Goal: Information Seeking & Learning: Learn about a topic

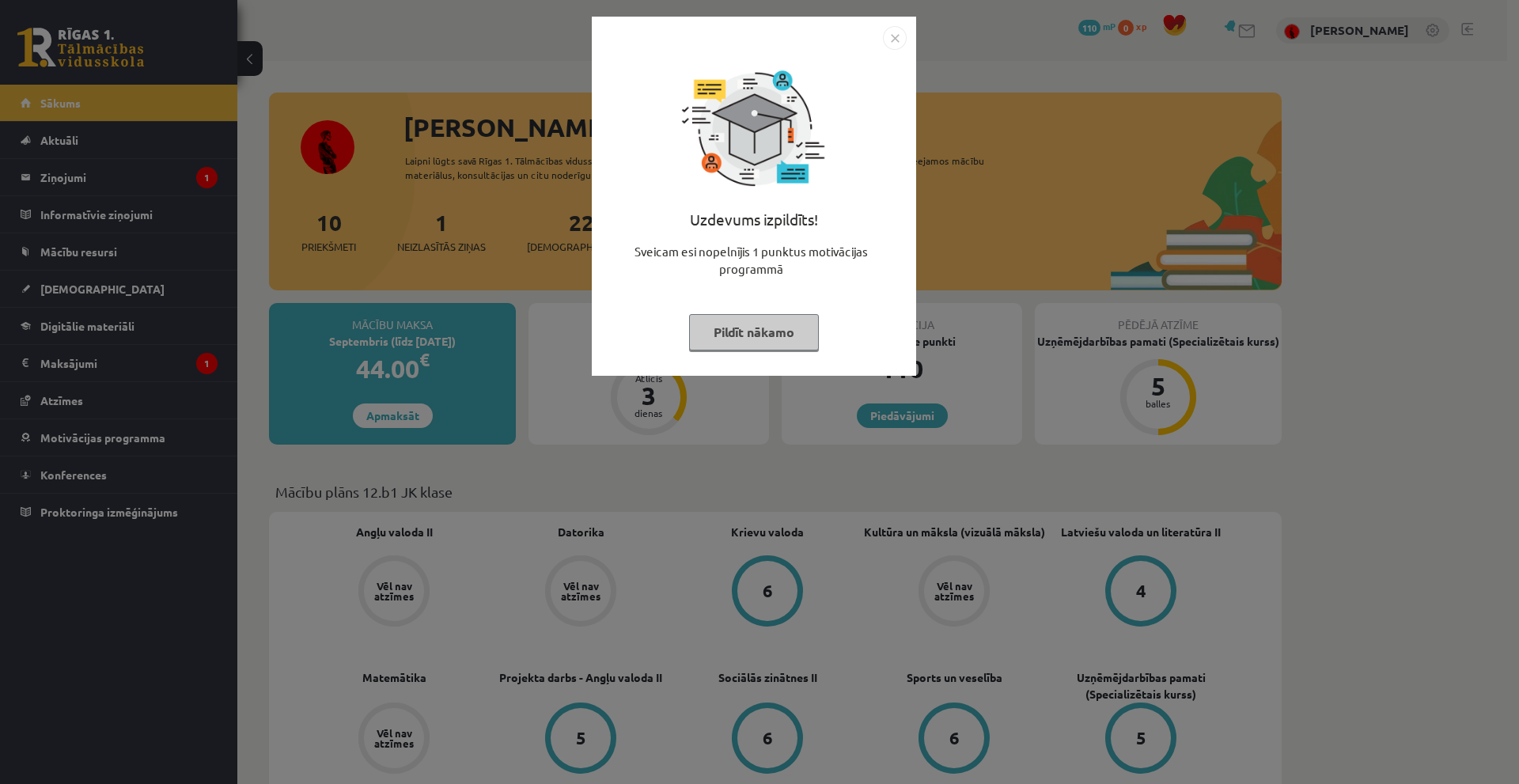
click at [894, 37] on img "Close" at bounding box center [894, 38] width 23 height 23
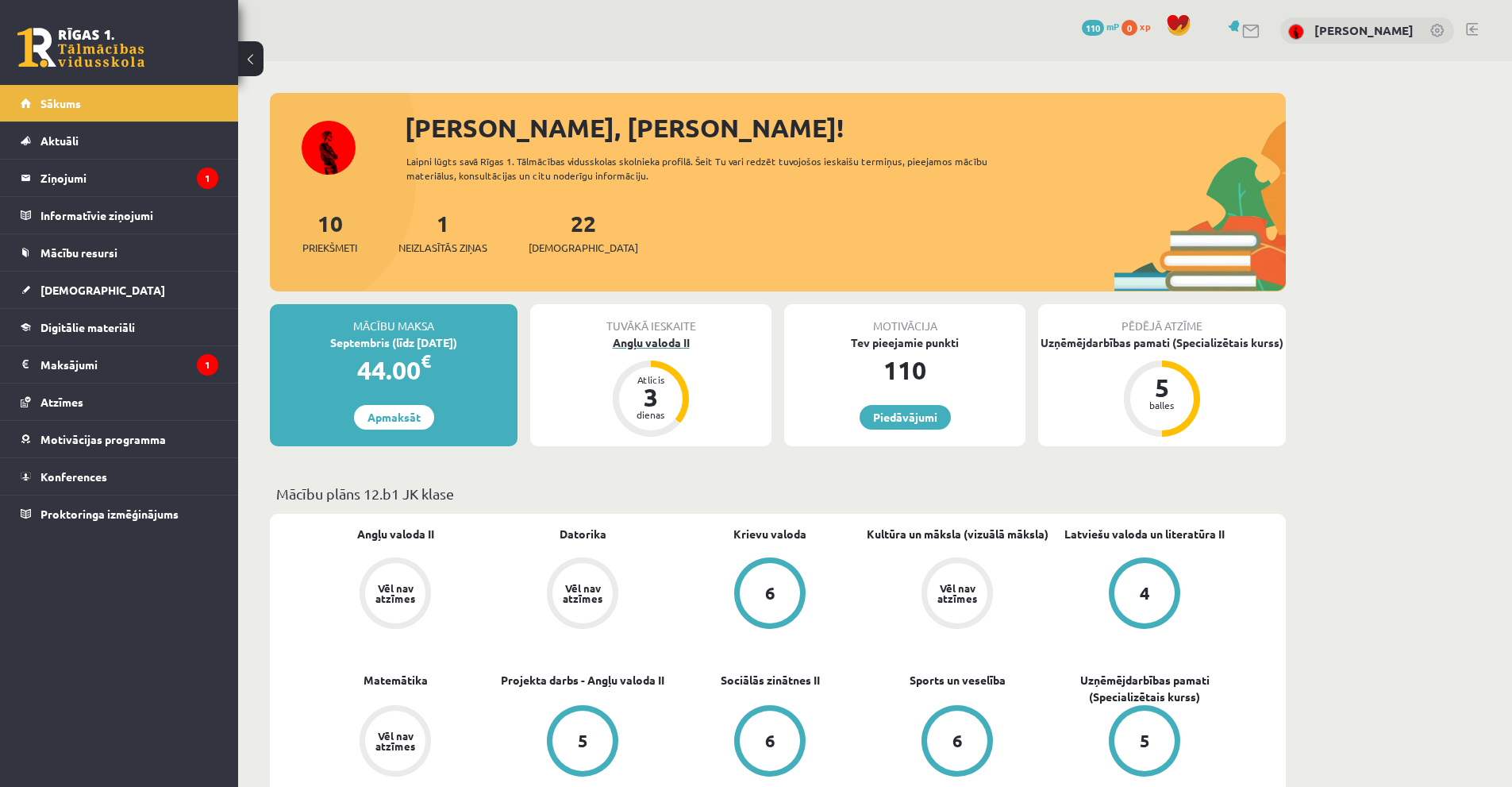
click at [676, 343] on div "Angļu valoda II" at bounding box center [651, 342] width 241 height 17
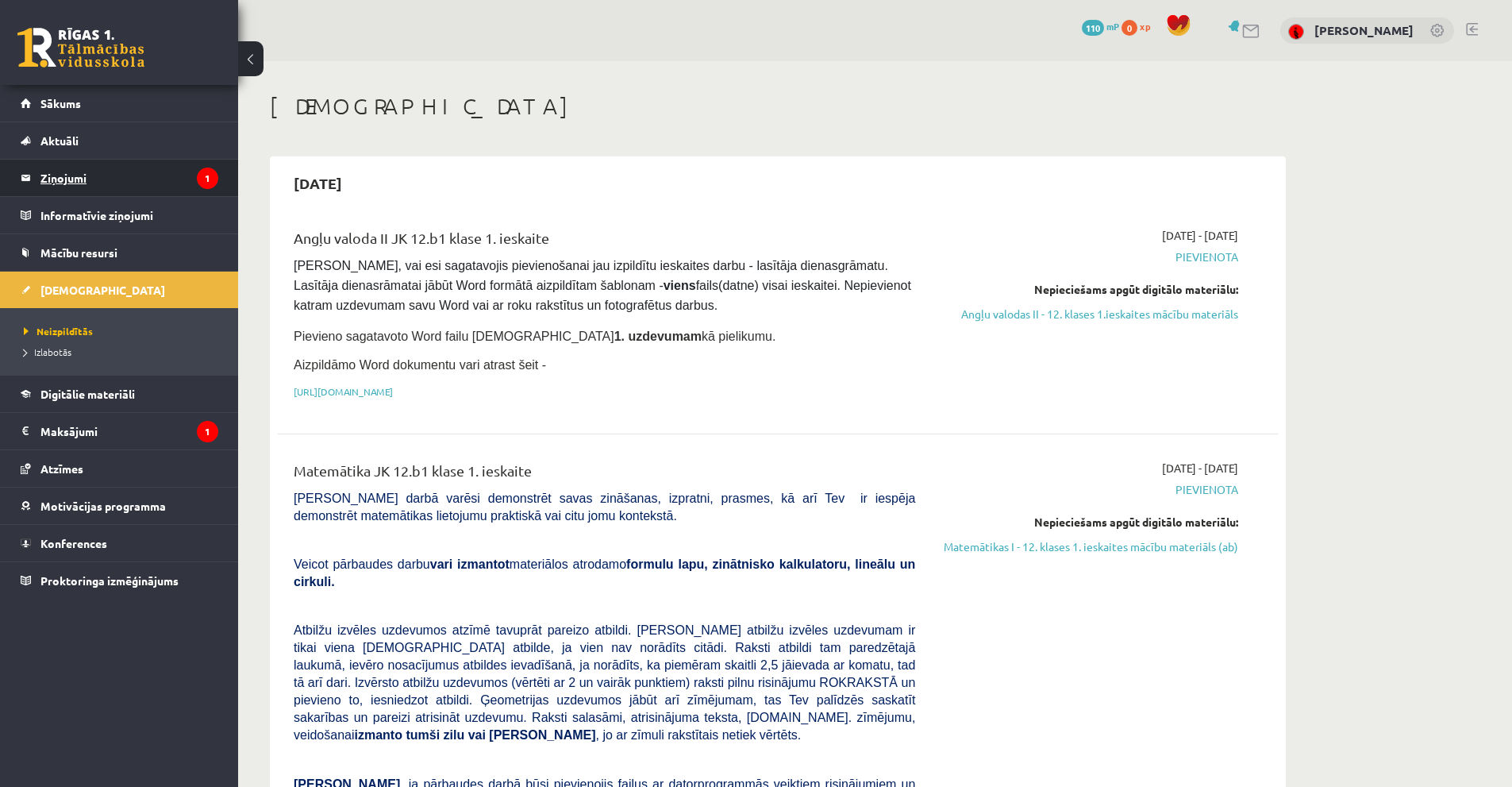
click at [170, 176] on legend "Ziņojumi 1" at bounding box center [130, 177] width 178 height 36
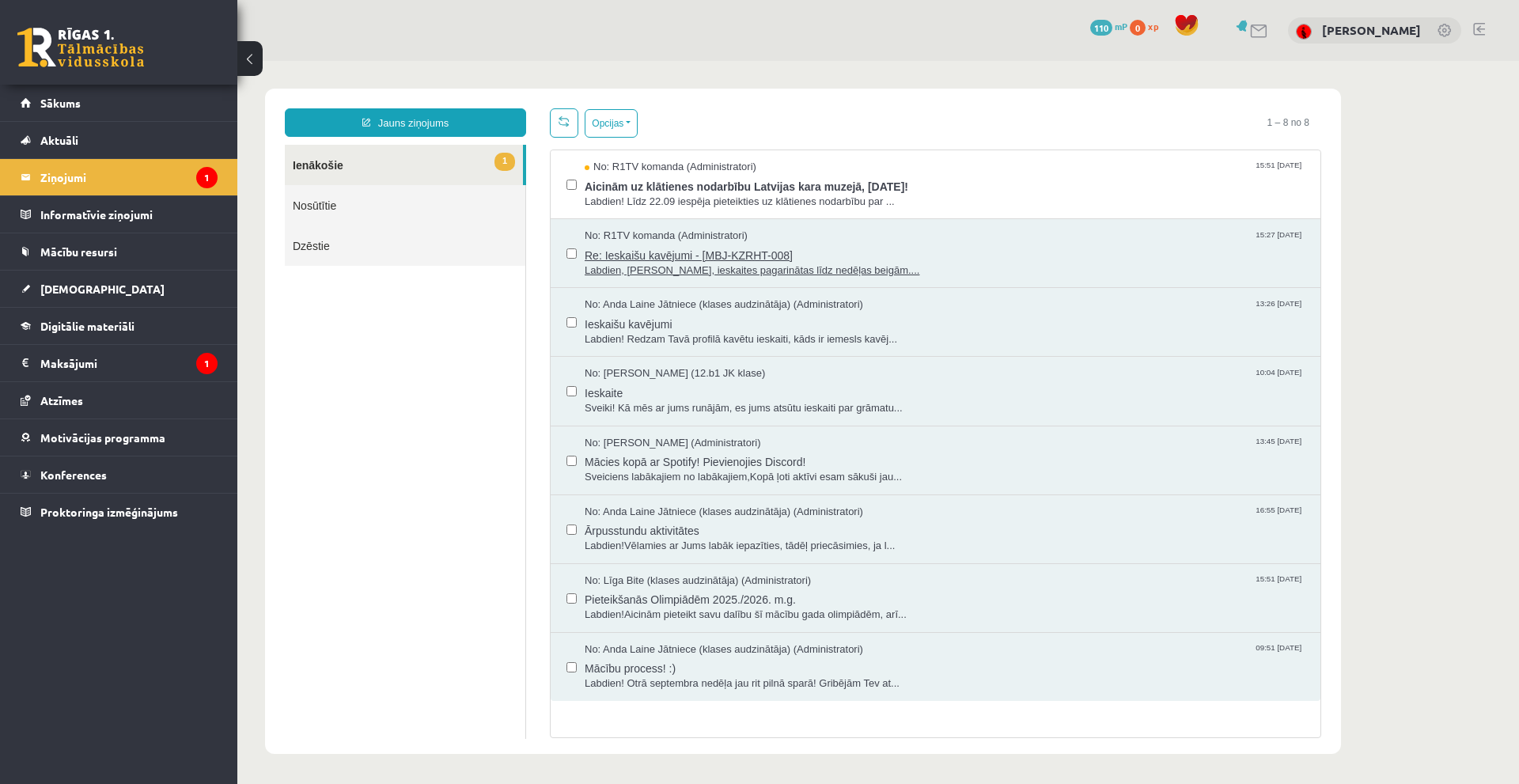
click at [767, 270] on span "Labdien, Kristofer, ieskaites pagarinātas līdz nedēļas beigām...." at bounding box center [944, 270] width 720 height 15
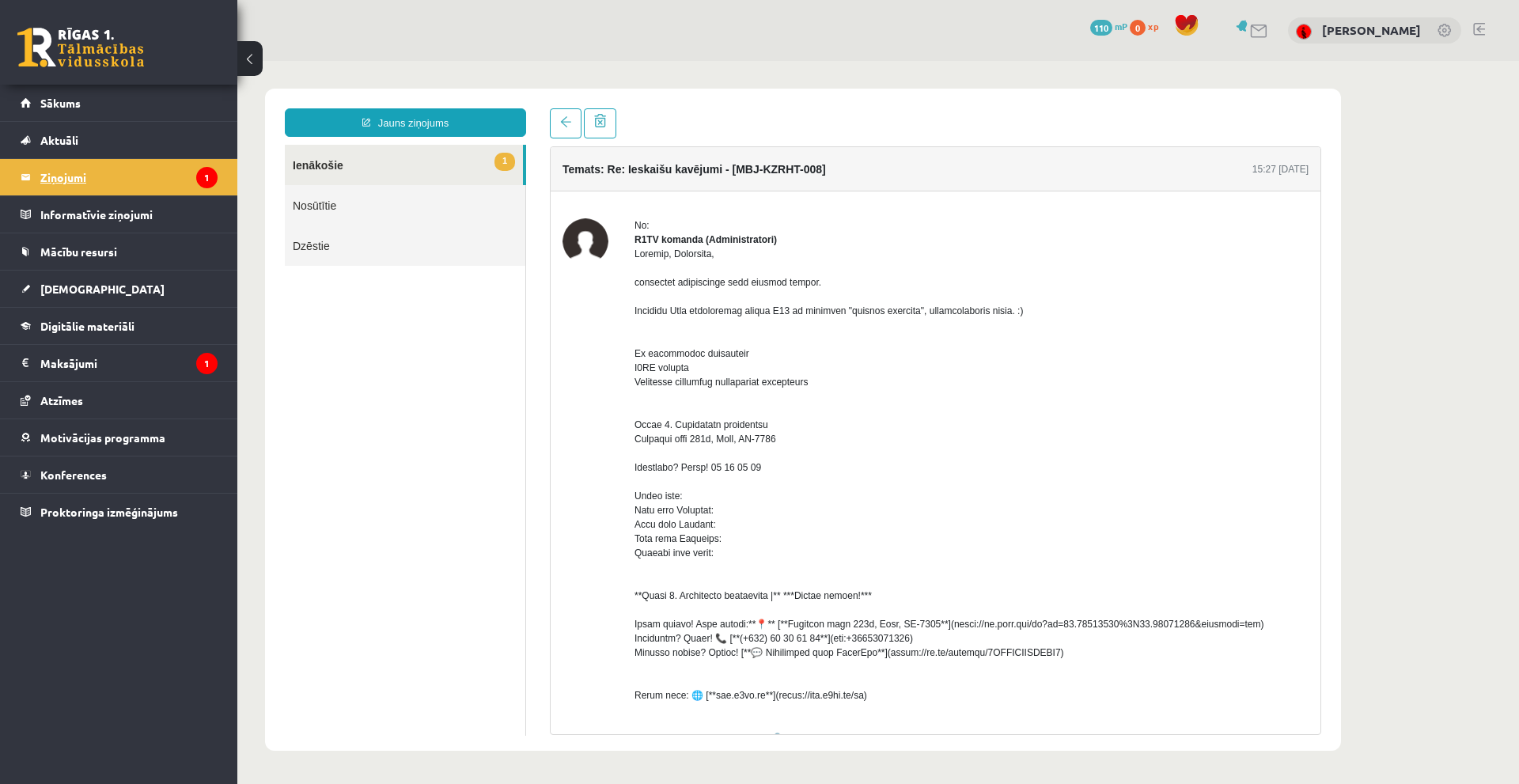
click at [71, 172] on legend "Ziņojumi 1" at bounding box center [129, 177] width 177 height 36
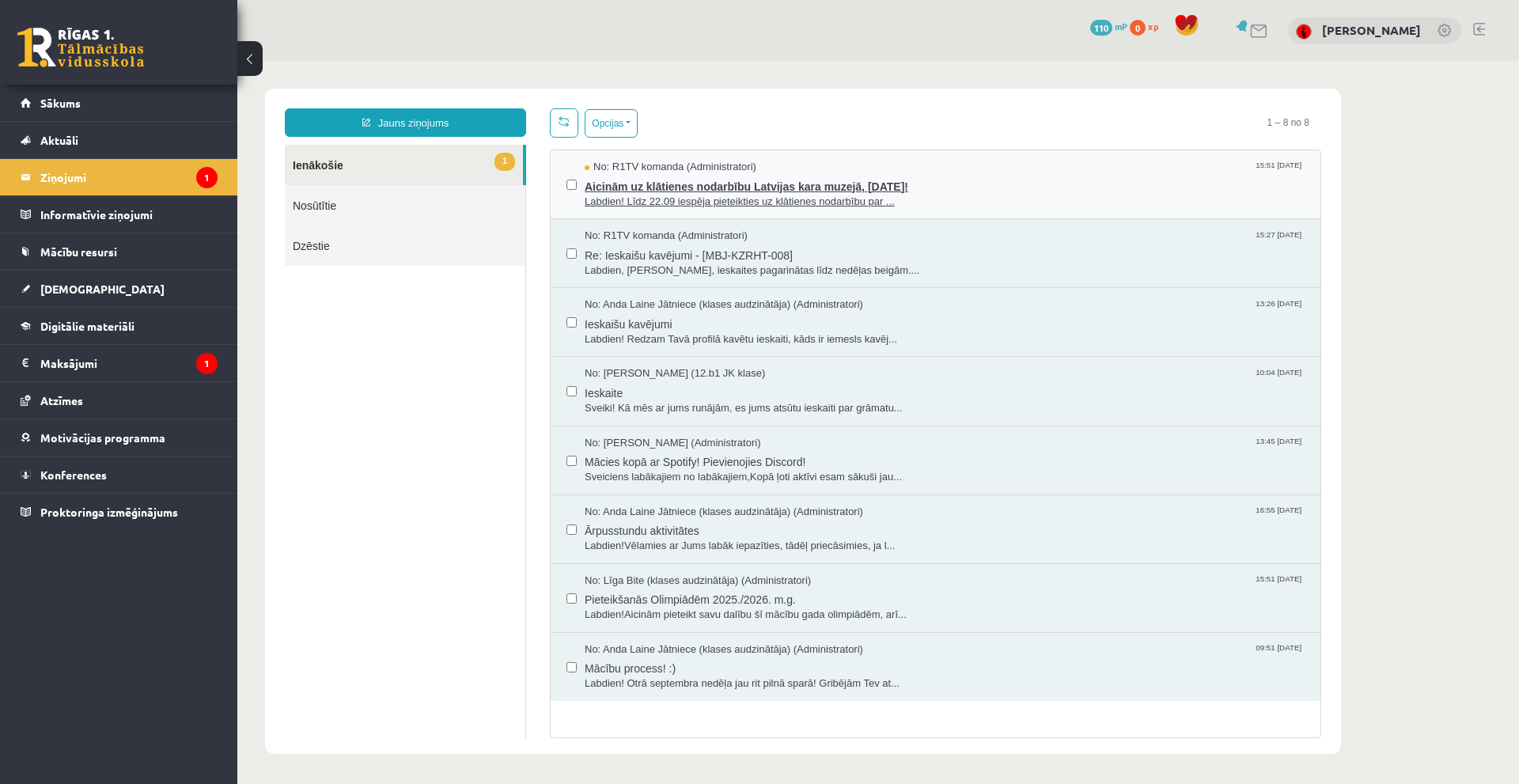
click at [710, 177] on span "Aicinām uz klātienes nodarbību Latvijas kara muzejā, 26. septembrī!" at bounding box center [944, 185] width 720 height 19
click at [648, 194] on span "Labdien! Līdz 22.09 iespēja pieteikties uz klātienes nodarbību par ..." at bounding box center [944, 201] width 720 height 15
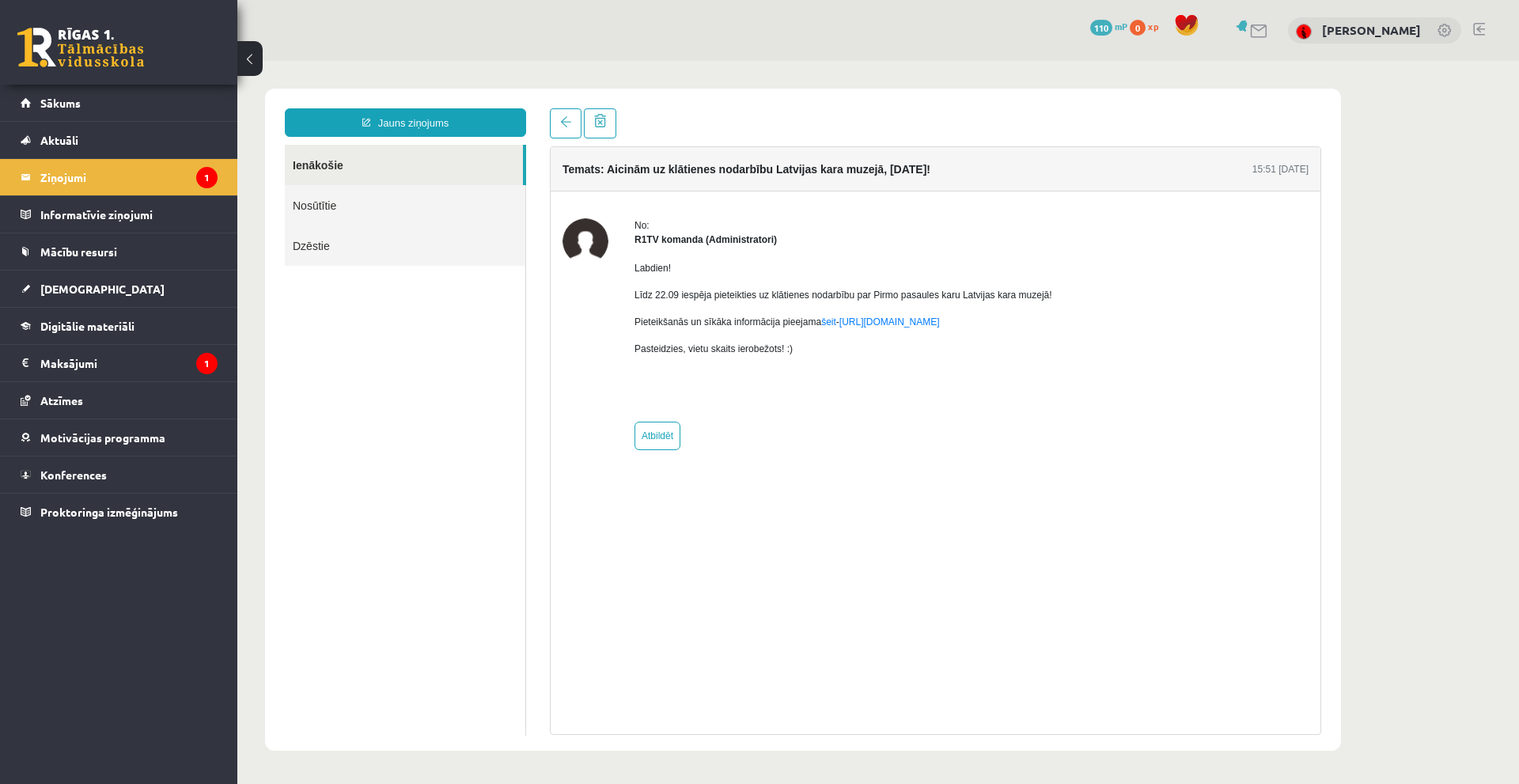
click at [321, 202] on link "Nosūtītie" at bounding box center [404, 205] width 240 height 41
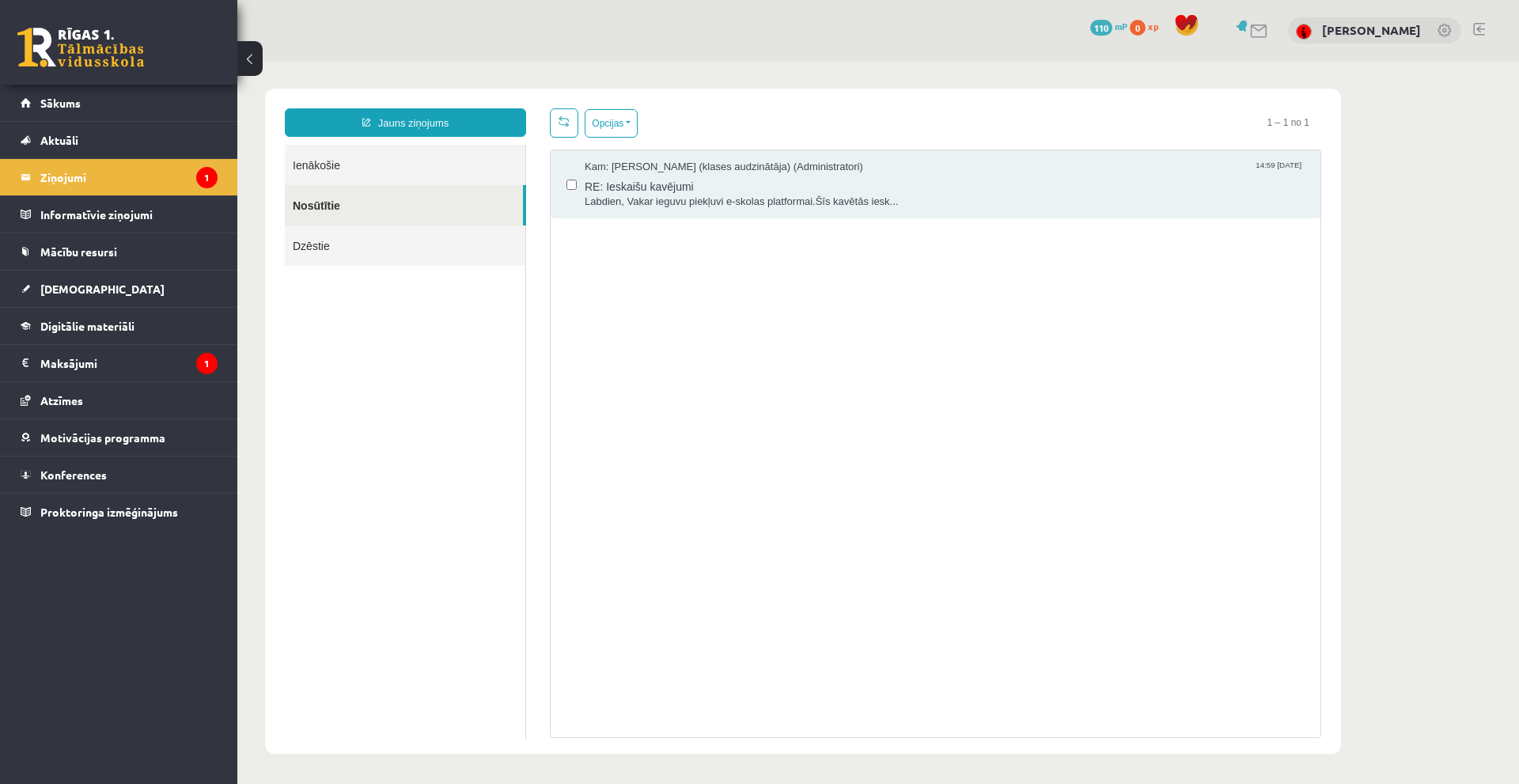
click at [319, 254] on link "Dzēstie" at bounding box center [404, 246] width 240 height 41
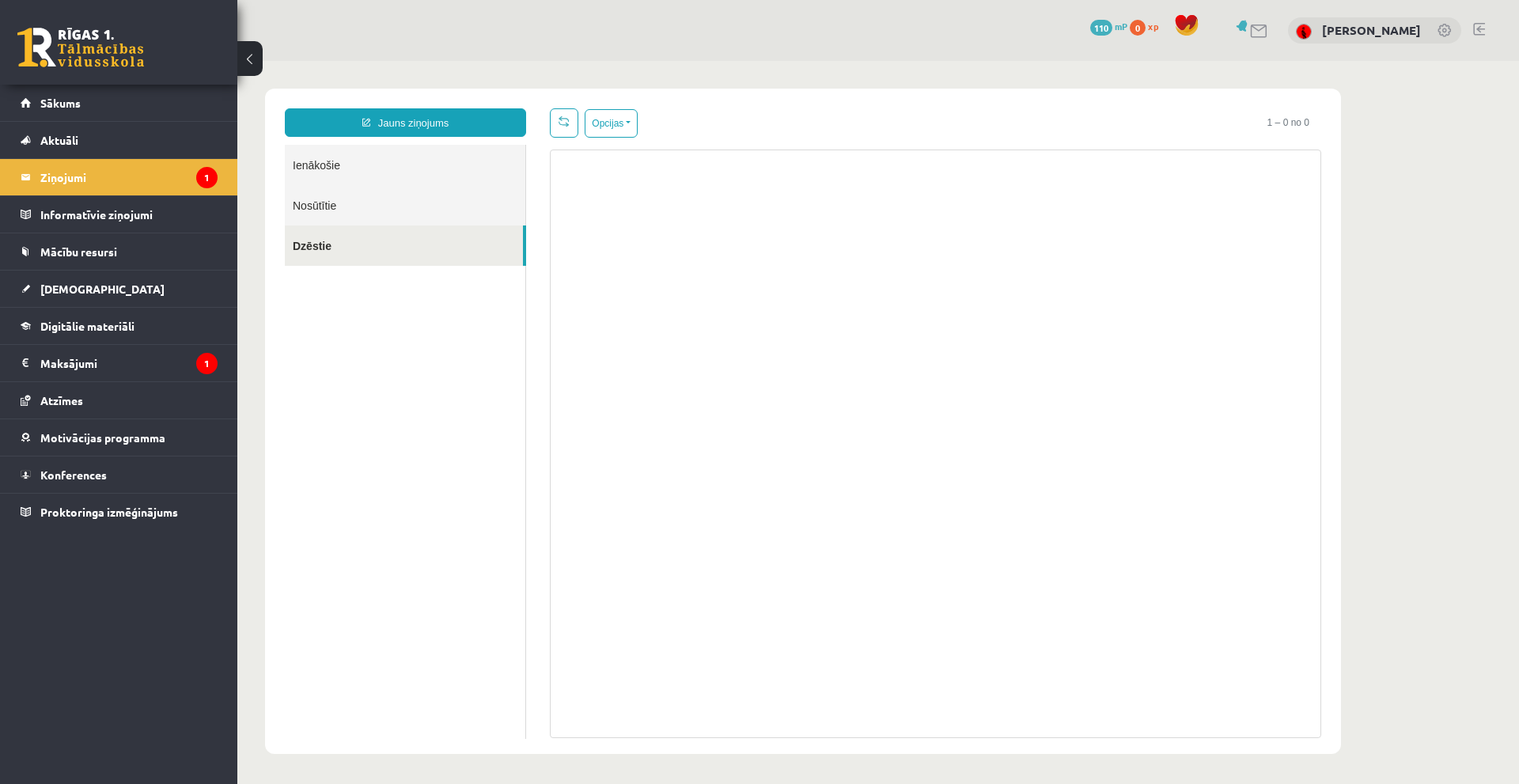
click at [352, 168] on link "Ienākošie" at bounding box center [404, 165] width 240 height 41
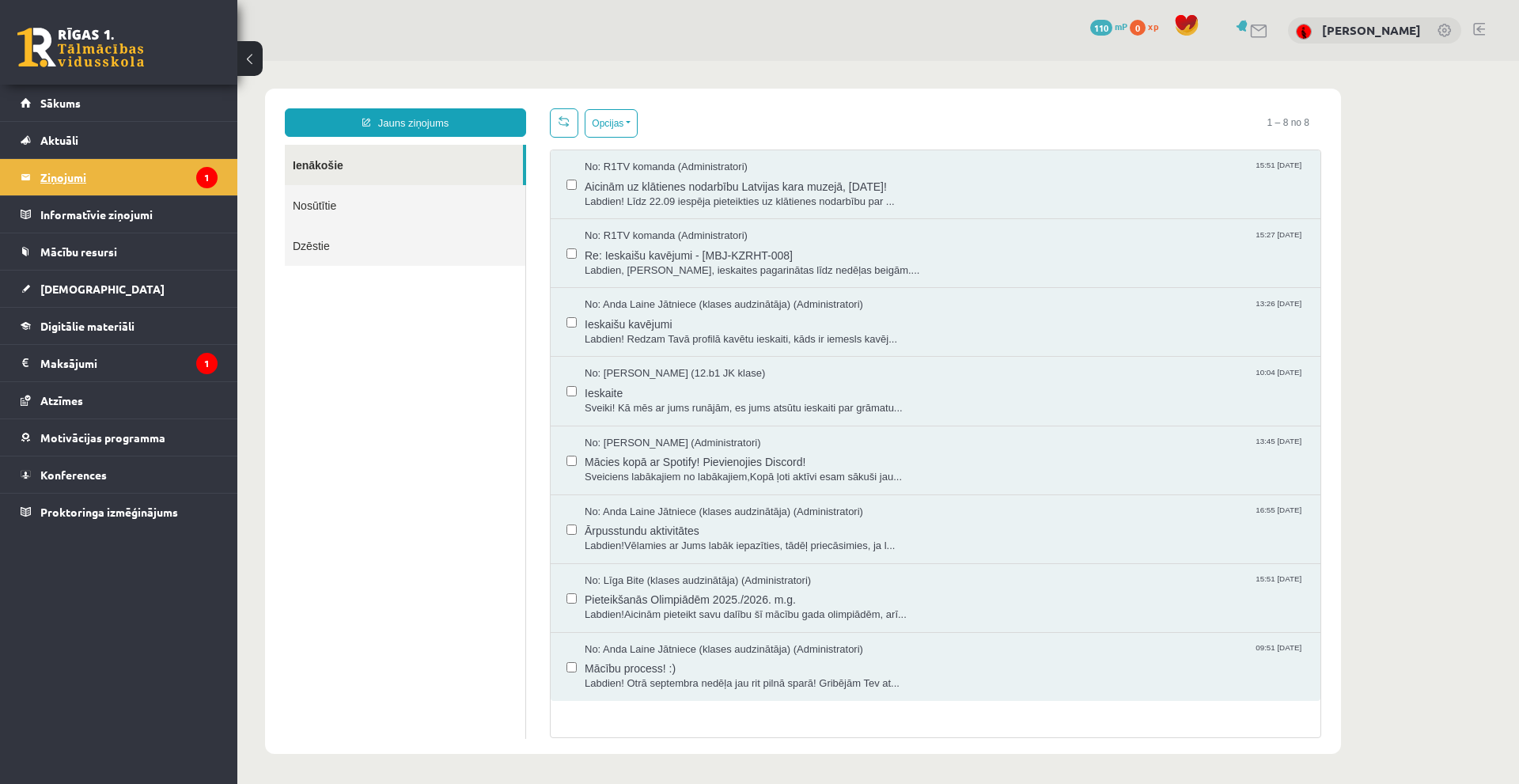
click at [66, 168] on legend "Ziņojumi 1" at bounding box center [129, 177] width 177 height 36
click at [383, 211] on link "Nosūtītie" at bounding box center [404, 205] width 240 height 41
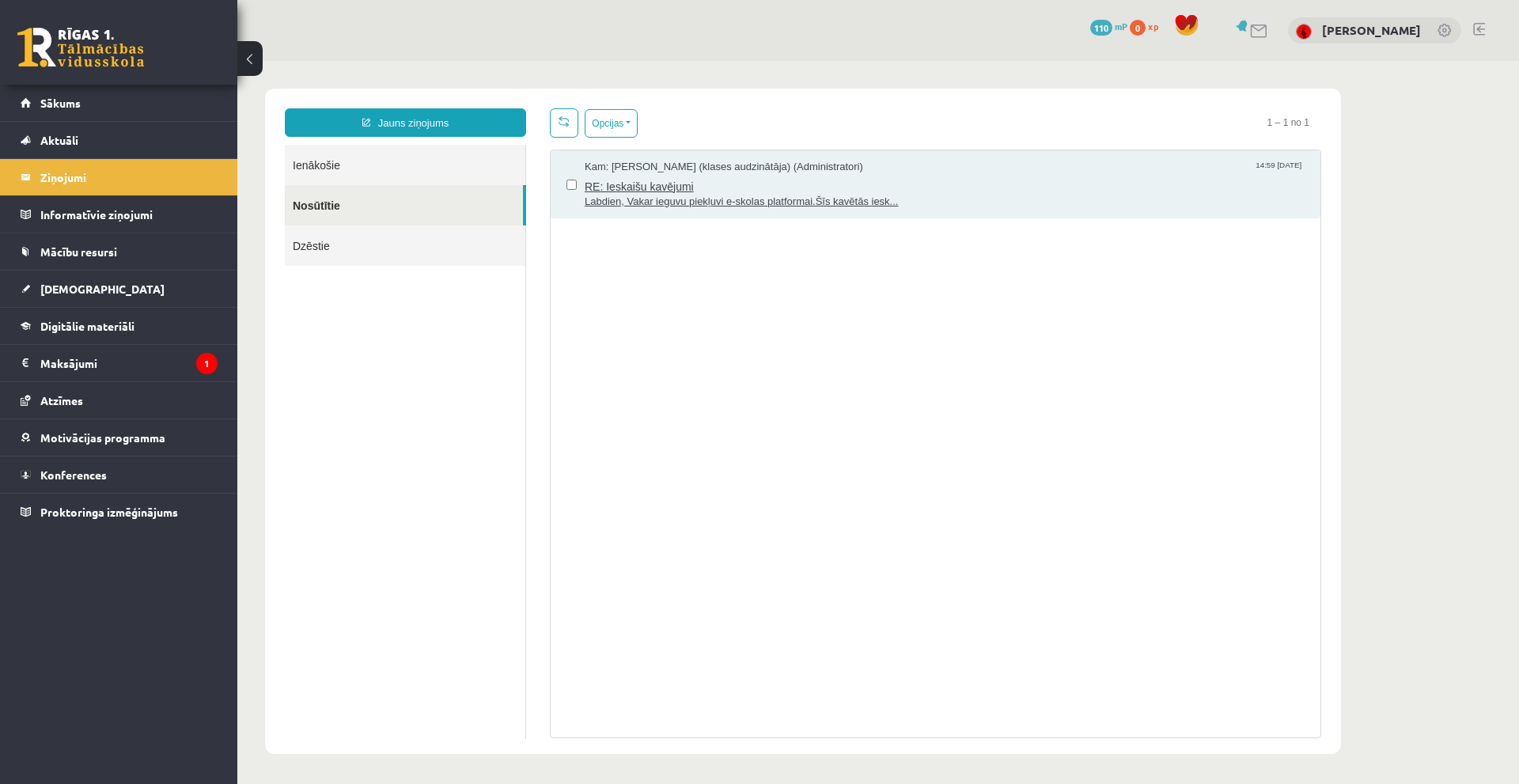
click at [820, 184] on span "RE: Ieskaišu kavējumi" at bounding box center [944, 185] width 720 height 19
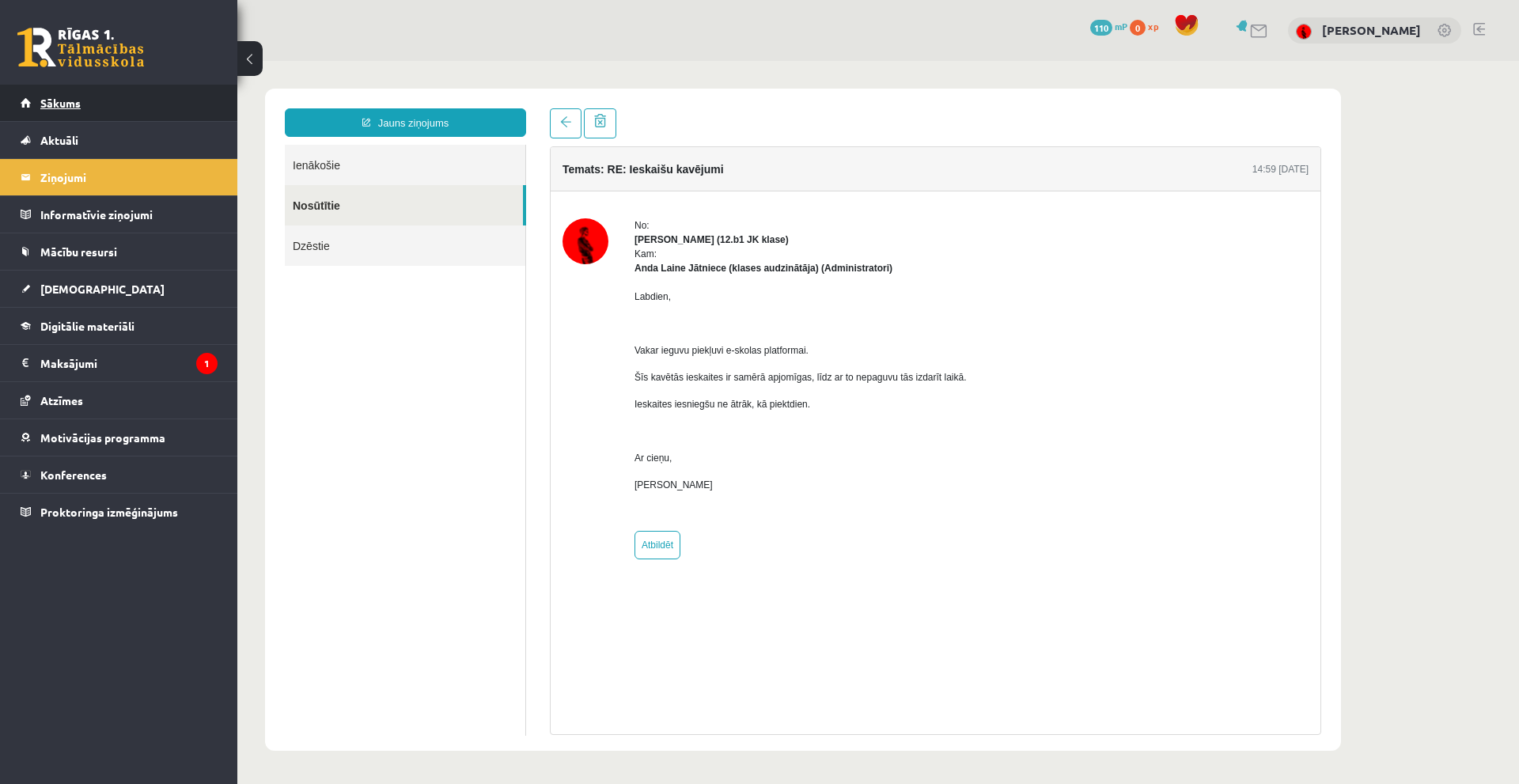
click at [53, 102] on span "Sākums" at bounding box center [61, 102] width 41 height 15
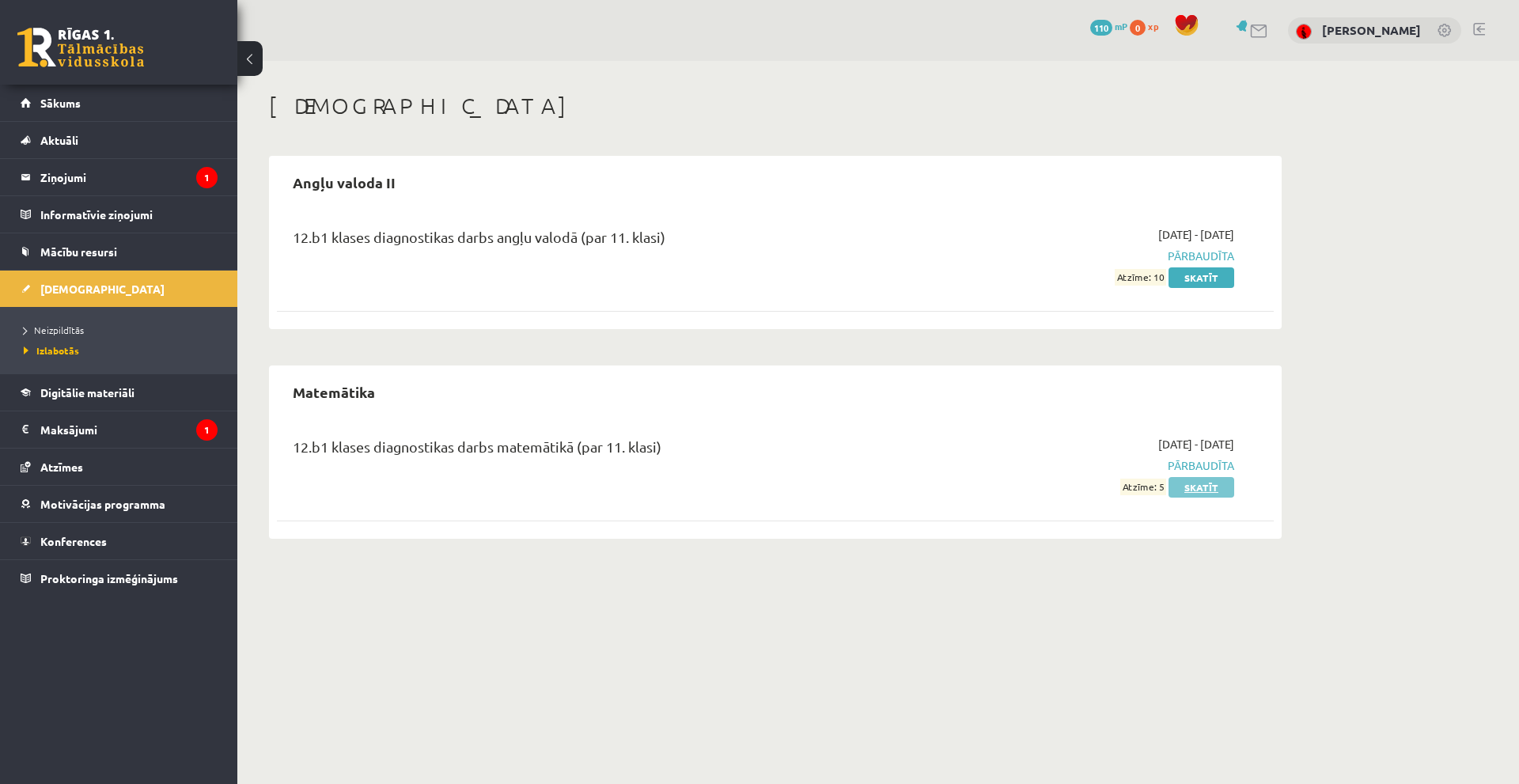
click at [1213, 482] on link "Skatīt" at bounding box center [1201, 487] width 66 height 20
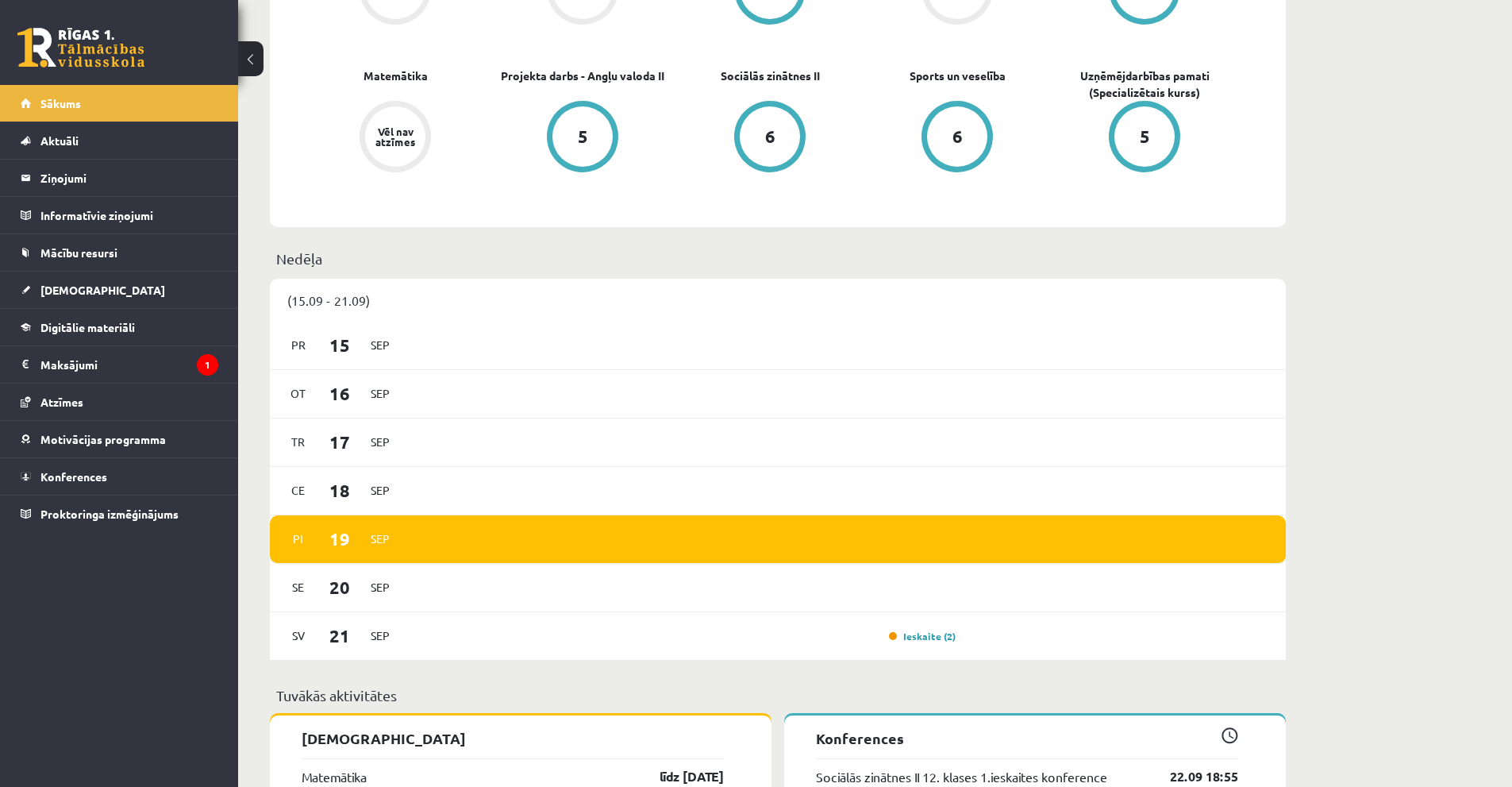
scroll to position [873, 0]
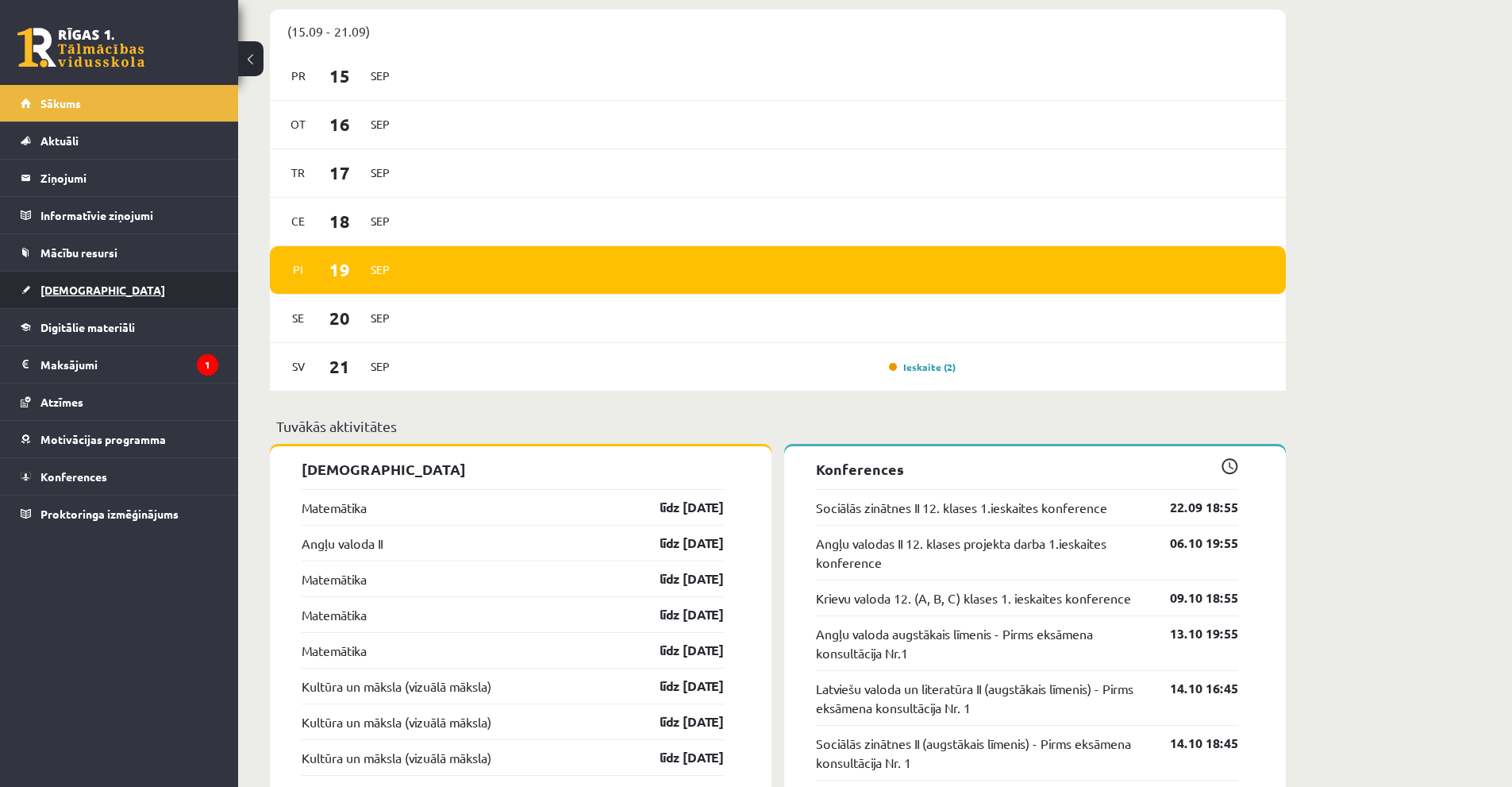
click at [31, 295] on link "[DEMOGRAPHIC_DATA]" at bounding box center [119, 289] width 198 height 36
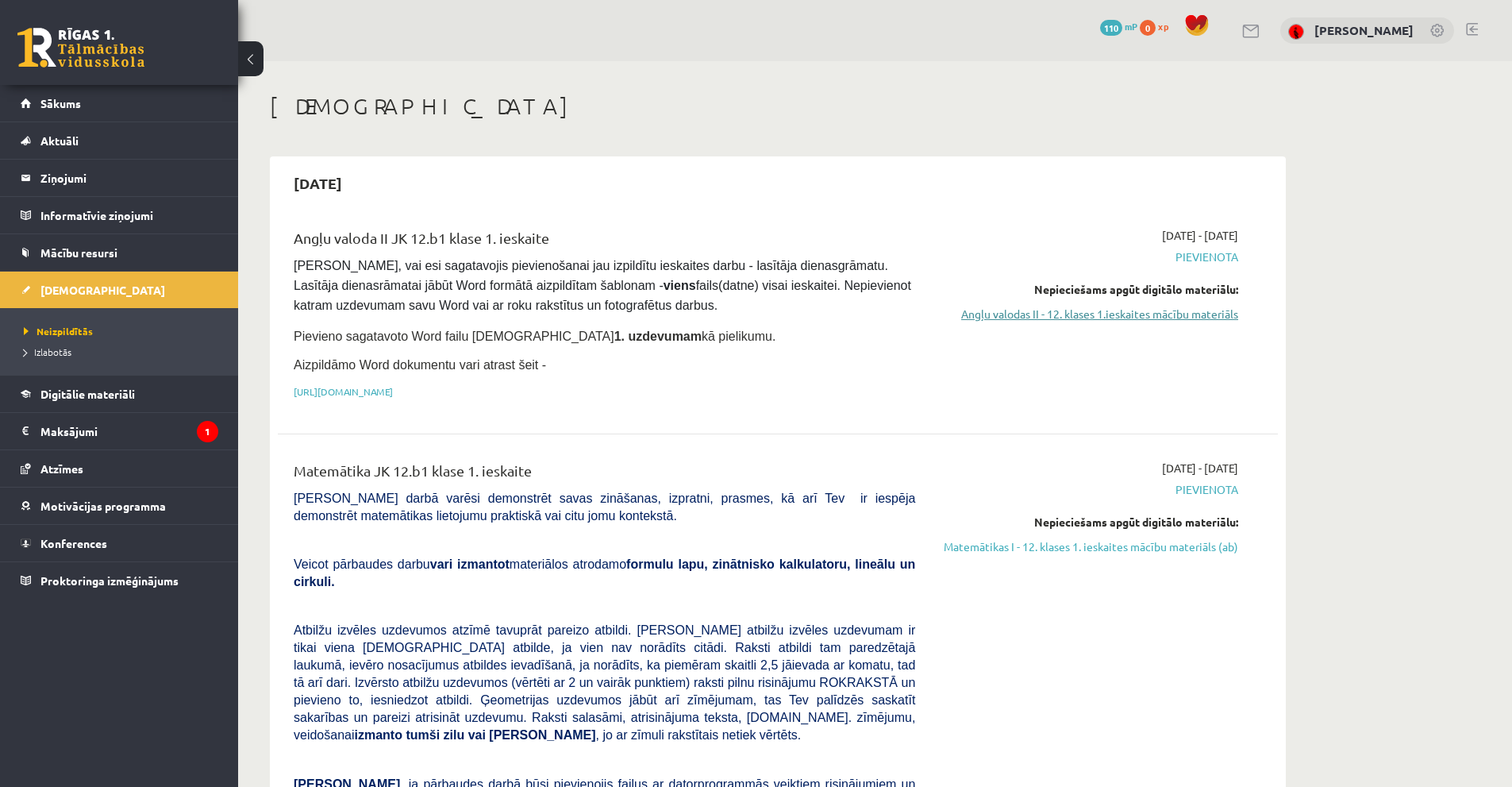
click at [1125, 313] on link "Angļu valodas II - 12. klases 1.ieskaites mācību materiāls" at bounding box center [1089, 313] width 299 height 17
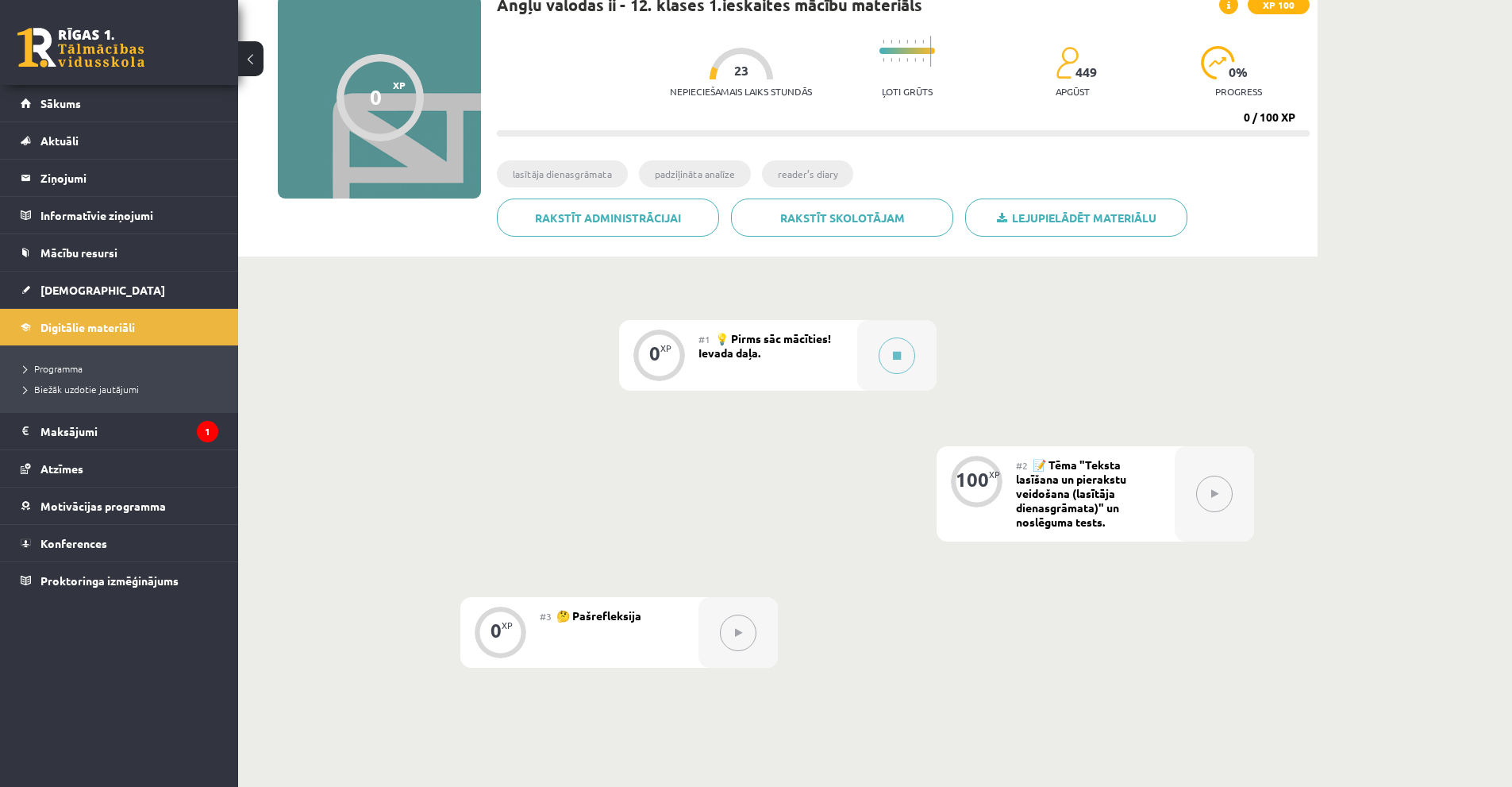
scroll to position [47, 0]
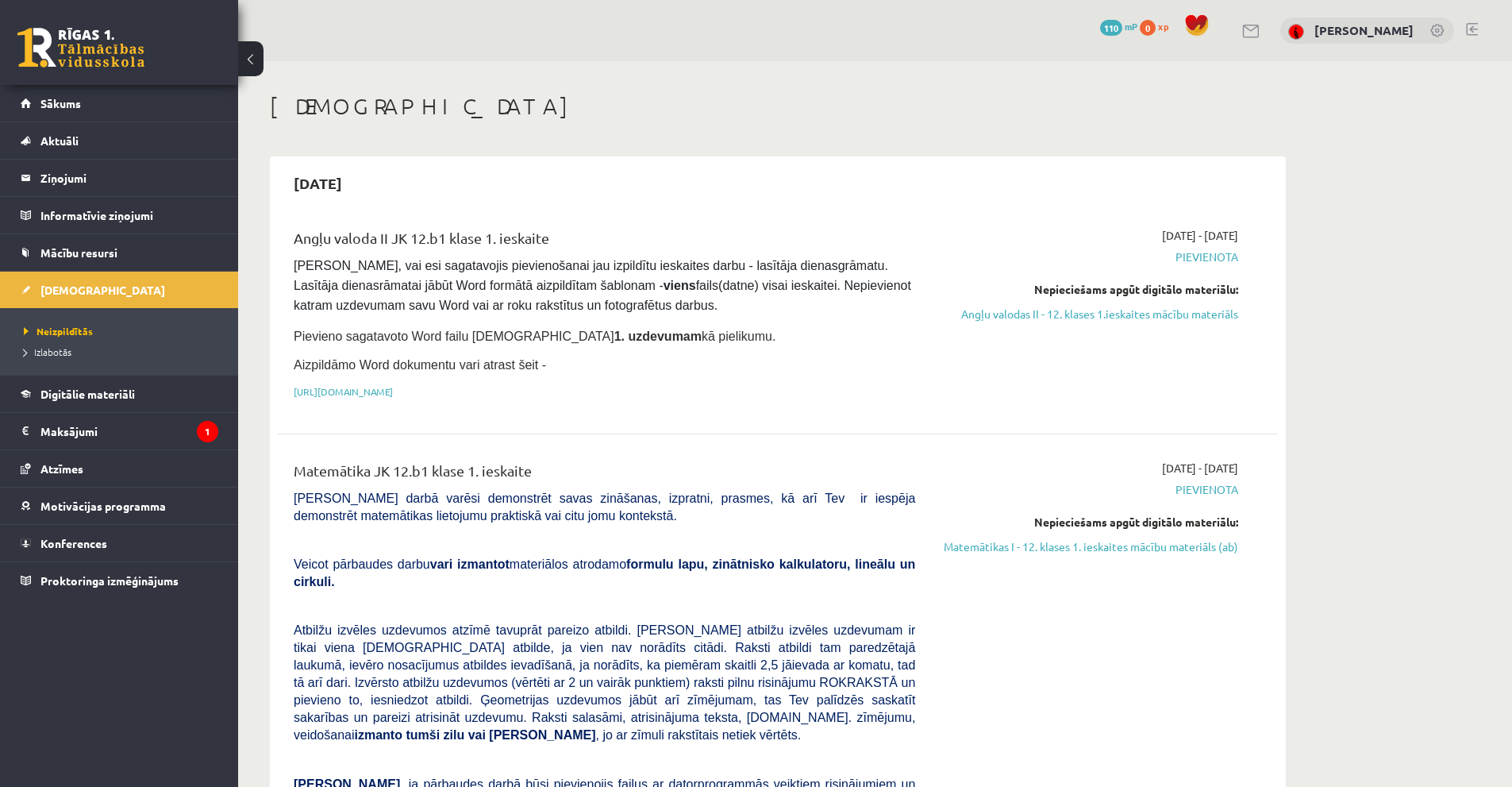
click at [1225, 254] on span "Pievienota" at bounding box center [1089, 256] width 299 height 17
click at [1206, 317] on link "Angļu valodas II - 12. klases 1.ieskaites mācību materiāls" at bounding box center [1089, 313] width 299 height 17
click at [1124, 307] on link "Angļu valodas II - 12. klases 1.ieskaites mācību materiāls" at bounding box center [1089, 313] width 299 height 17
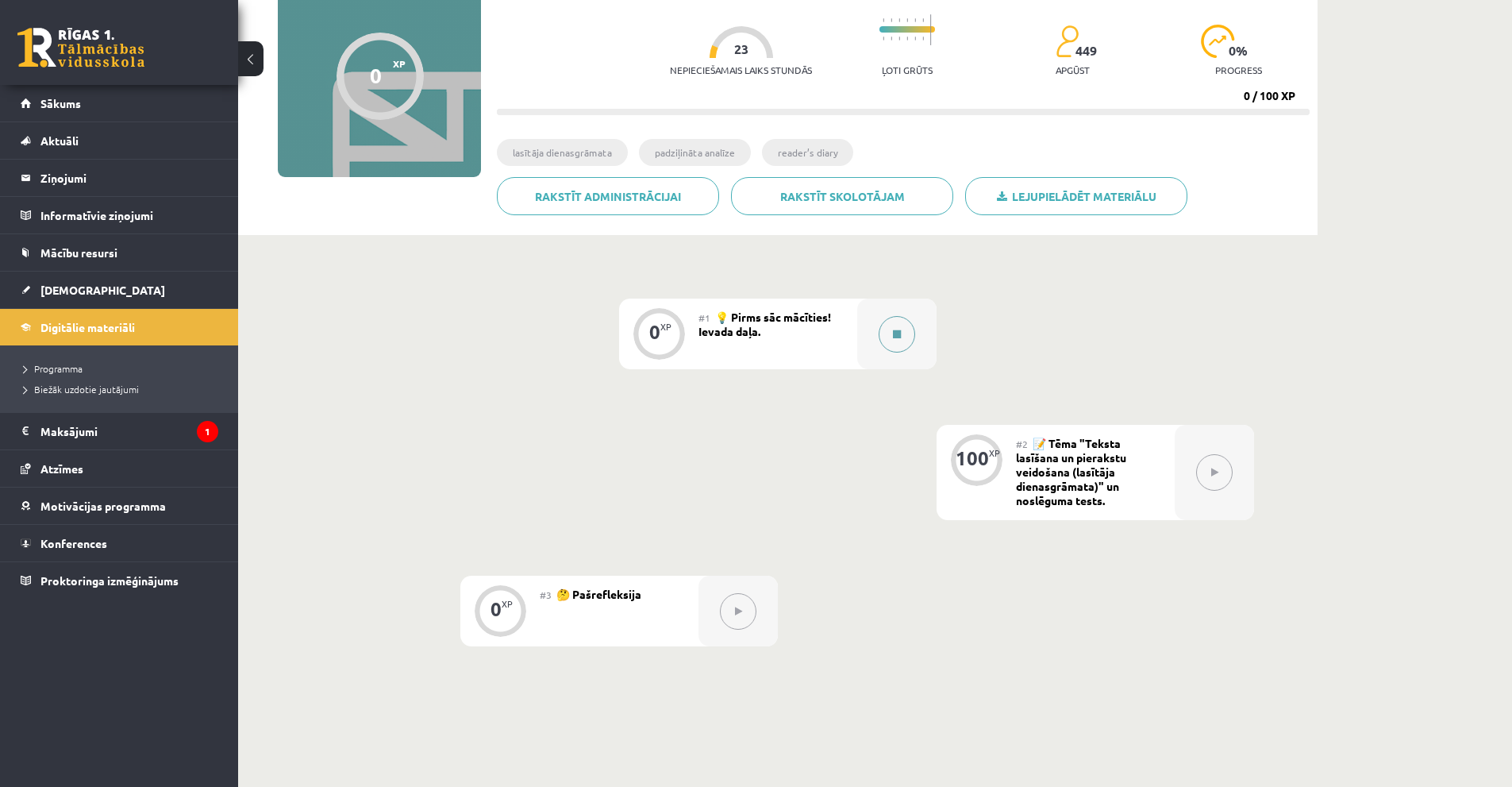
scroll to position [47, 0]
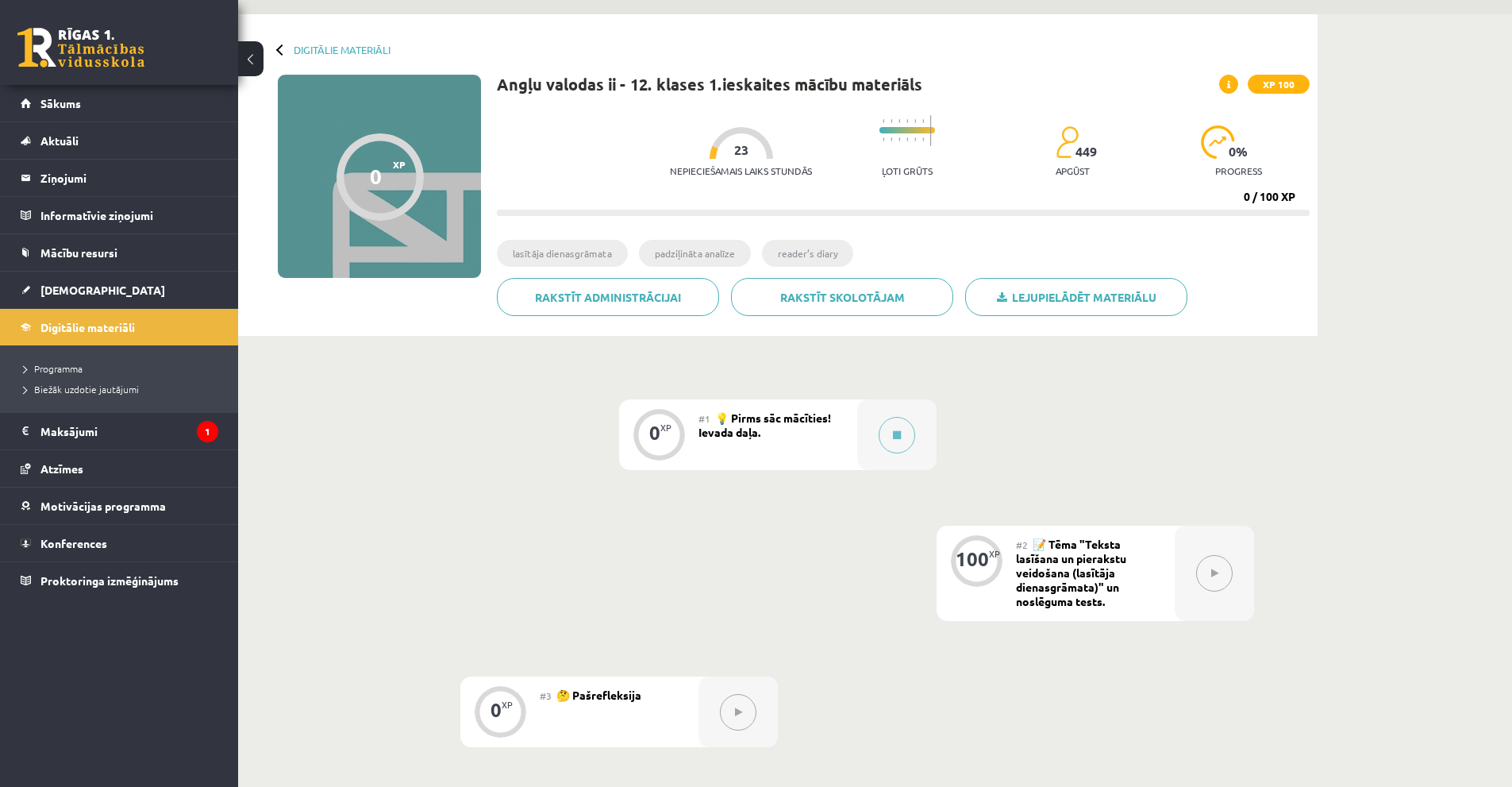
click at [407, 237] on div "0 XP XP 100" at bounding box center [379, 177] width 203 height 203
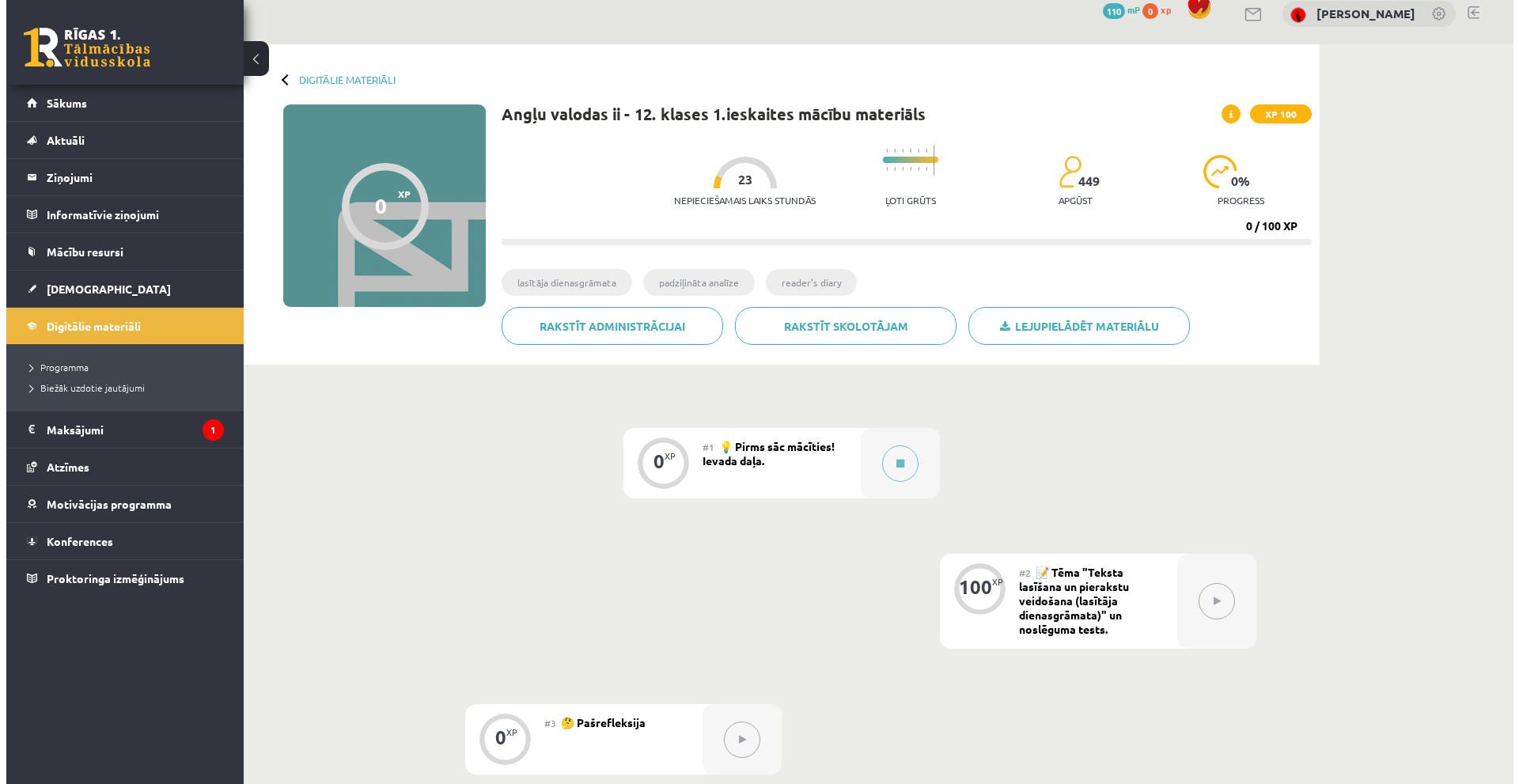
scroll to position [0, 0]
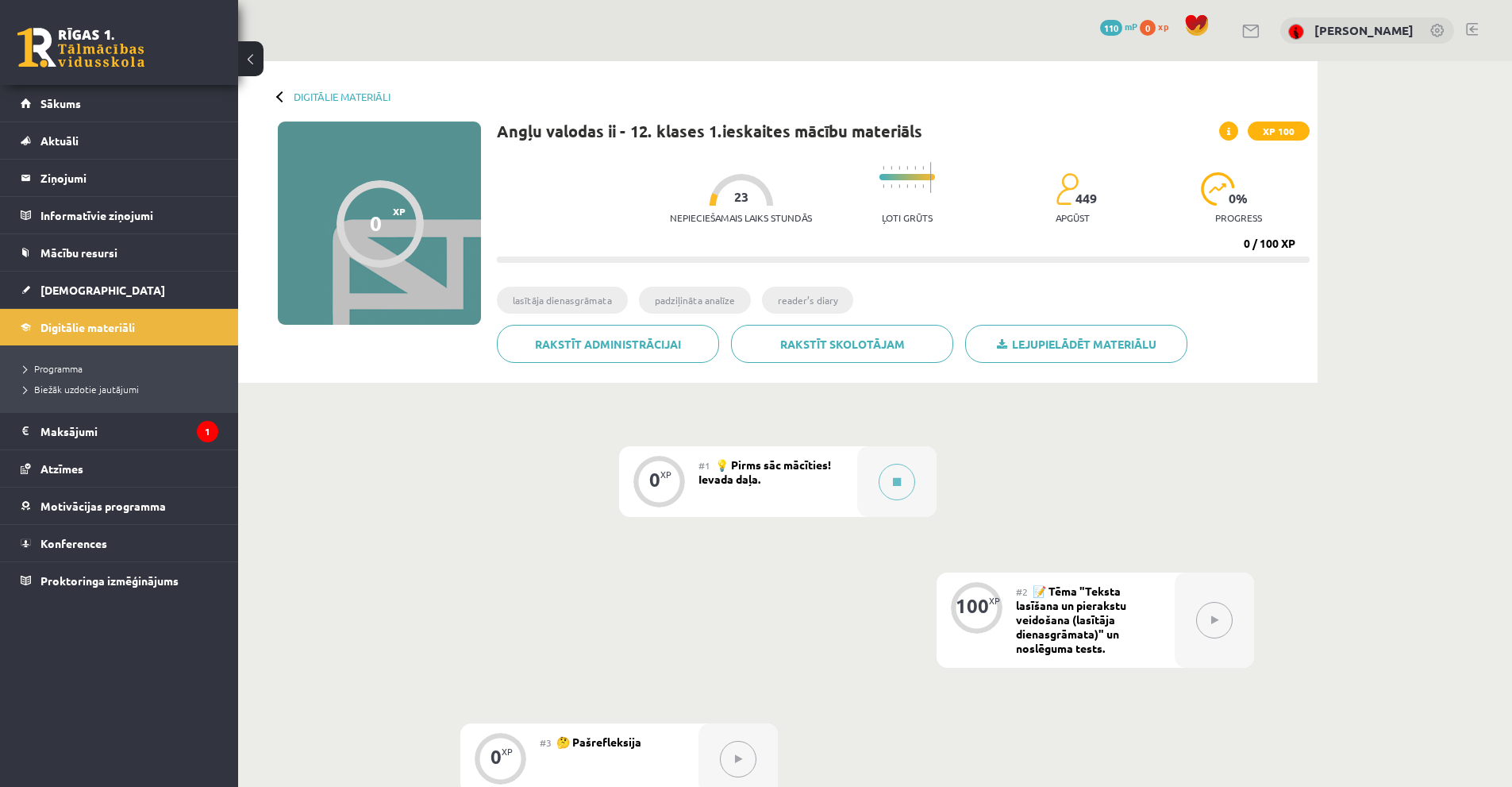
click at [825, 492] on div "#1 💡 Pirms sāc mācīties! Ievada daļa." at bounding box center [777, 481] width 159 height 70
click at [872, 479] on div at bounding box center [896, 481] width 79 height 70
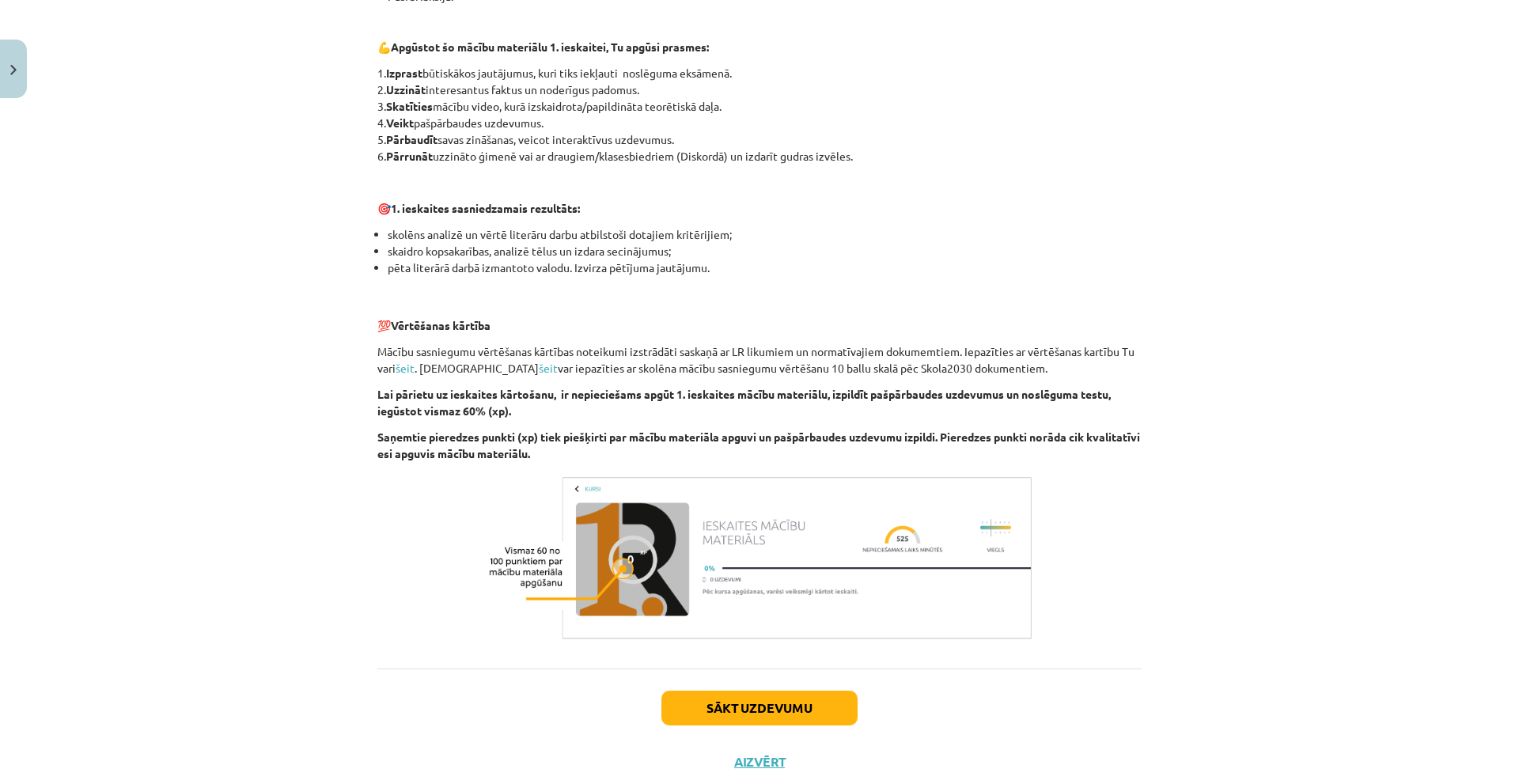
scroll to position [881, 0]
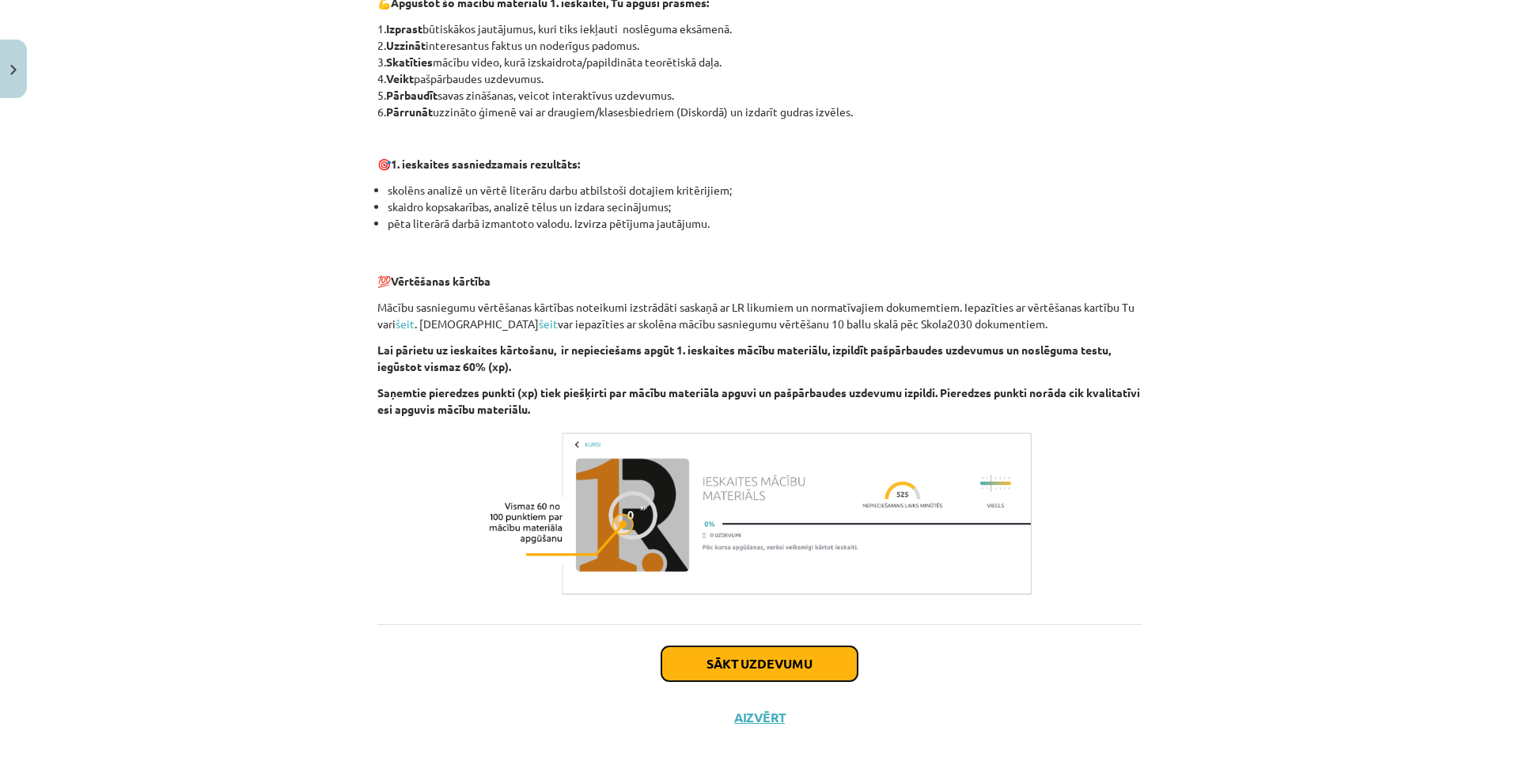
click at [773, 661] on button "Sākt uzdevumu" at bounding box center [759, 664] width 196 height 35
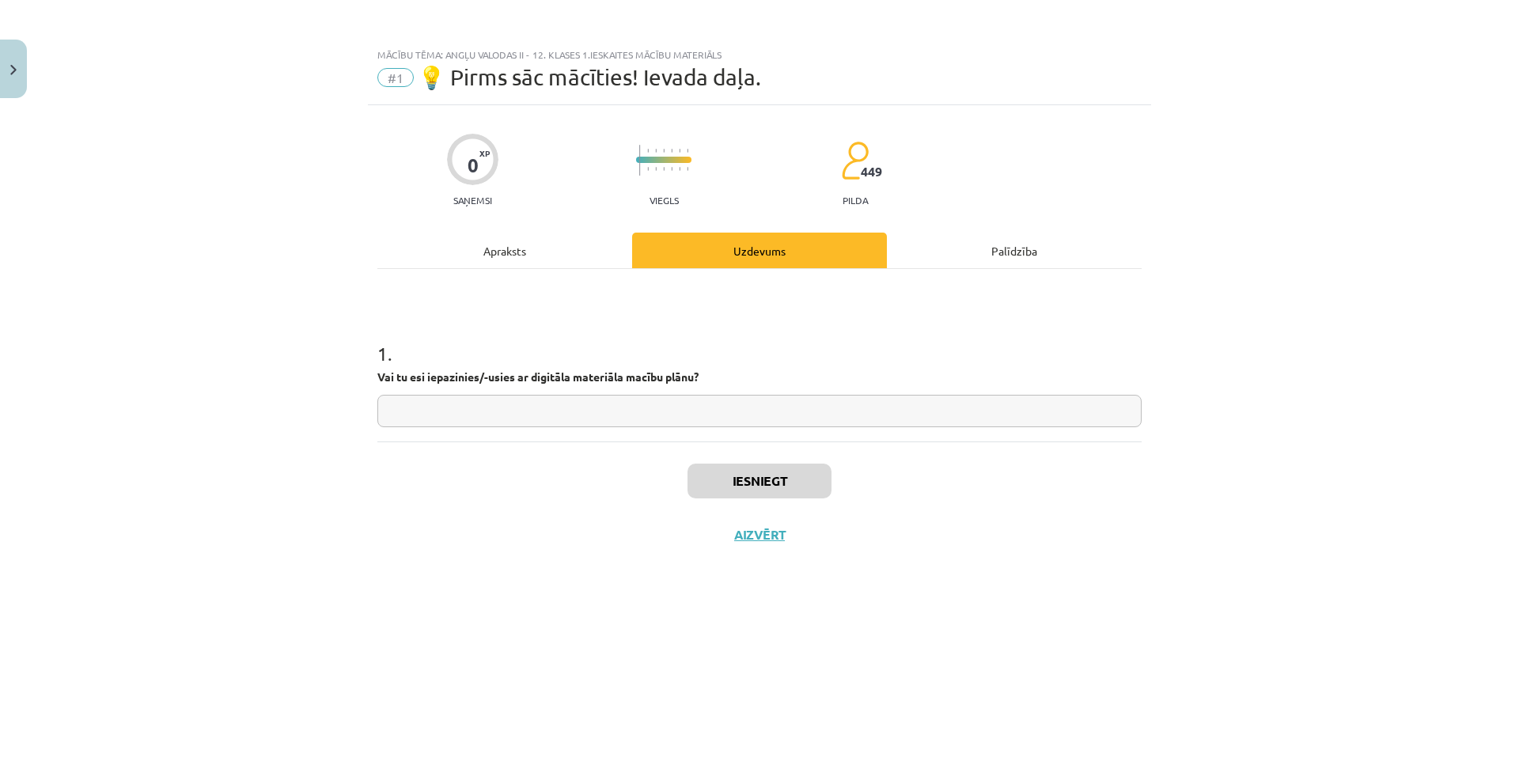
scroll to position [0, 0]
